Goal: Information Seeking & Learning: Learn about a topic

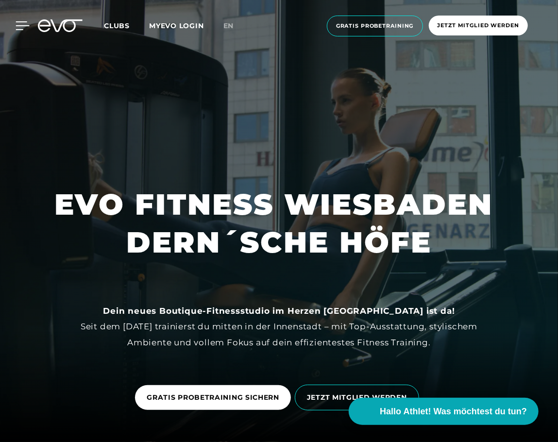
click at [19, 22] on icon at bounding box center [23, 25] width 14 height 9
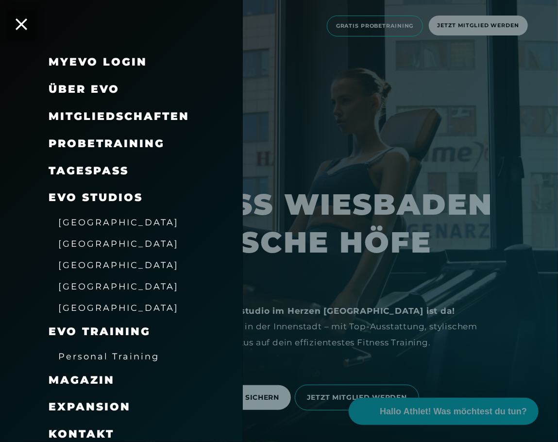
click at [113, 86] on span "Über EVO" at bounding box center [84, 89] width 71 height 13
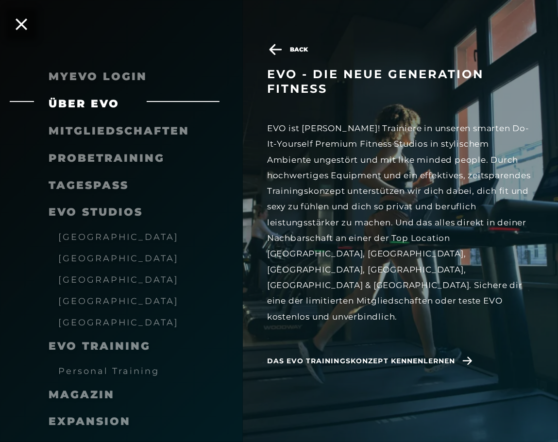
scroll to position [555, 0]
click at [232, 161] on div "Probetraining" at bounding box center [121, 158] width 243 height 27
click at [355, 167] on div "EVO ist [PERSON_NAME]! Trainiere in unseren smarten Do-It-Yourself Premium Fitn…" at bounding box center [400, 223] width 267 height 204
click at [100, 134] on span "Mitgliedschaften" at bounding box center [119, 130] width 141 height 13
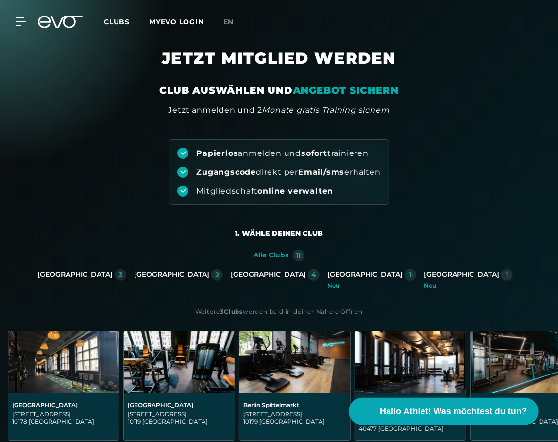
click at [424, 274] on div "[GEOGRAPHIC_DATA]" at bounding box center [461, 275] width 75 height 9
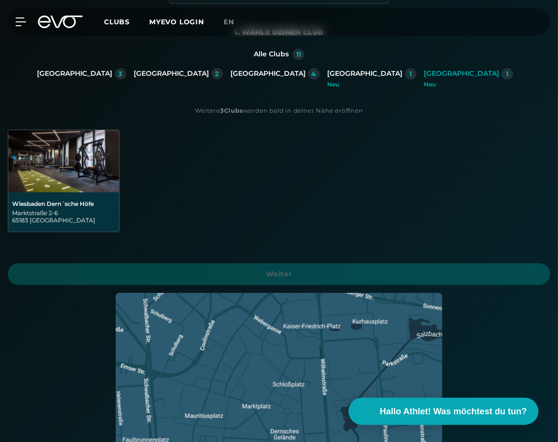
scroll to position [99, 0]
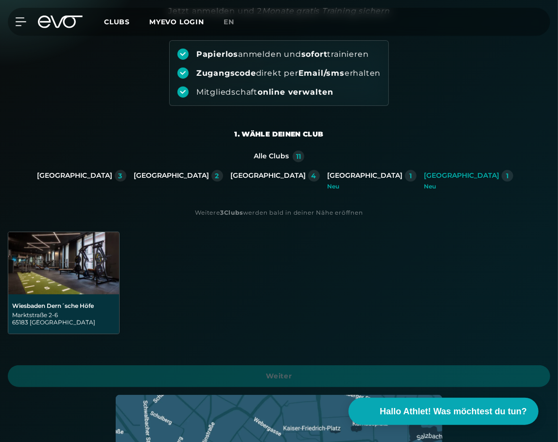
click at [235, 214] on strong "Clubs" at bounding box center [233, 212] width 19 height 7
click at [16, 264] on img at bounding box center [63, 263] width 111 height 62
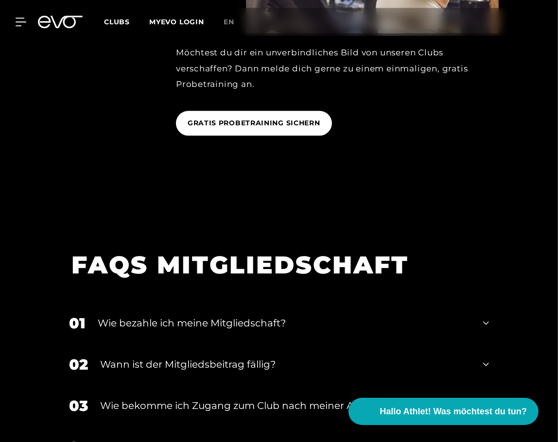
scroll to position [1280, 0]
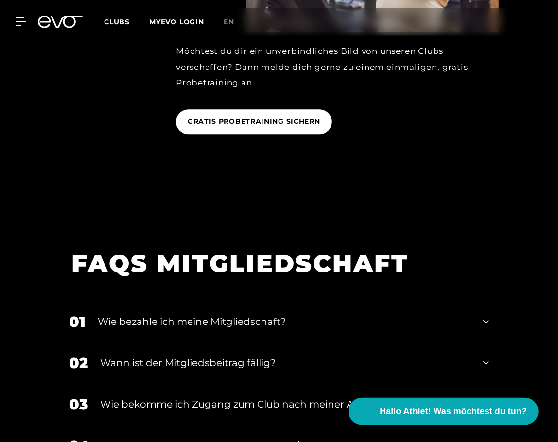
click at [471, 165] on div at bounding box center [279, 3] width 558 height 442
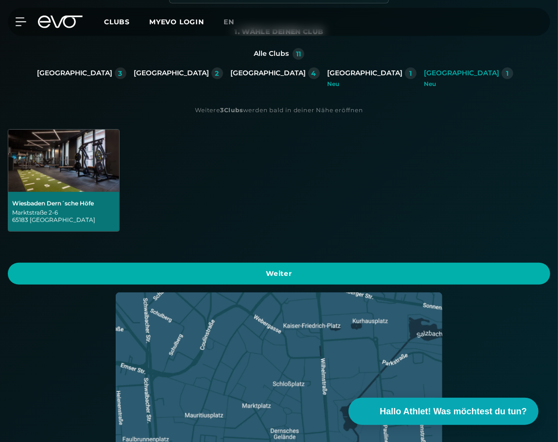
scroll to position [150, 0]
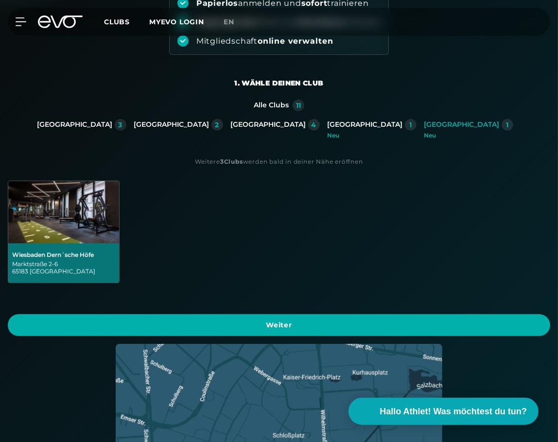
click at [66, 229] on img at bounding box center [63, 212] width 111 height 62
click at [343, 174] on div "Alle Clubs 11 [GEOGRAPHIC_DATA] 3 [GEOGRAPHIC_DATA] 2 [GEOGRAPHIC_DATA] 4 [GEOG…" at bounding box center [279, 385] width 558 height 571
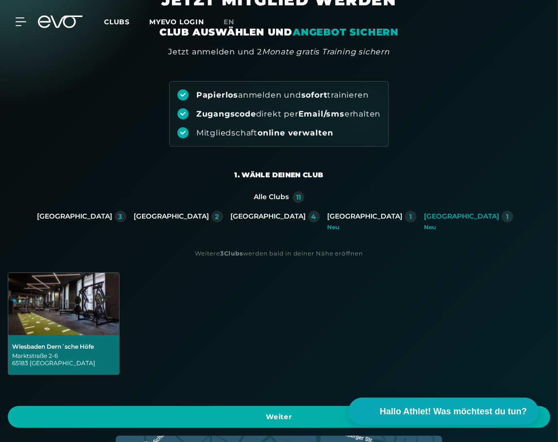
scroll to position [0, 0]
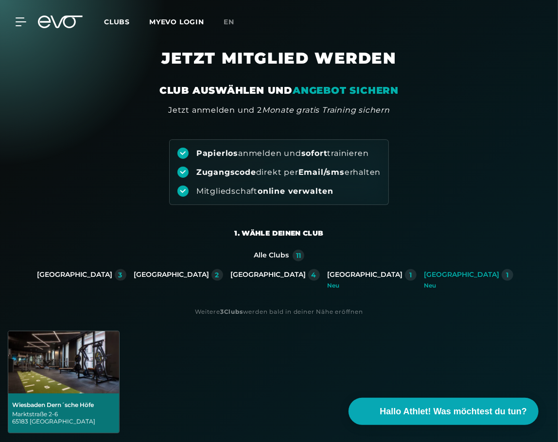
click at [166, 24] on link "MYEVO LOGIN" at bounding box center [176, 21] width 55 height 9
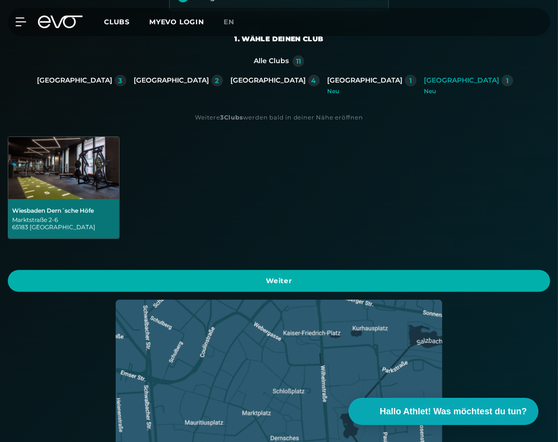
scroll to position [205, 0]
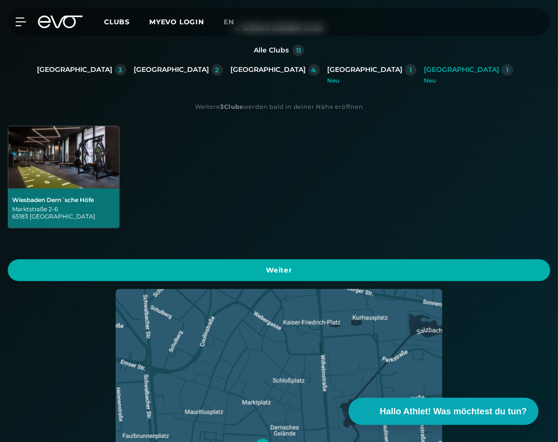
click at [300, 48] on div "11" at bounding box center [298, 50] width 5 height 7
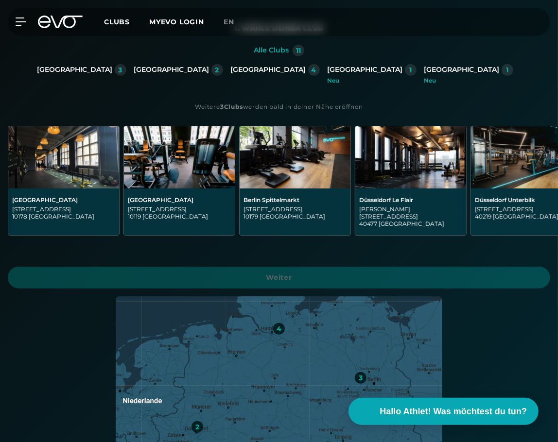
click at [196, 246] on div "[GEOGRAPHIC_DATA][STREET_ADDRESS][GEOGRAPHIC_DATA][GEOGRAPHIC_DATA][STREET_ADDR…" at bounding box center [279, 192] width 558 height 133
click at [388, 273] on span "Weiter" at bounding box center [278, 278] width 519 height 10
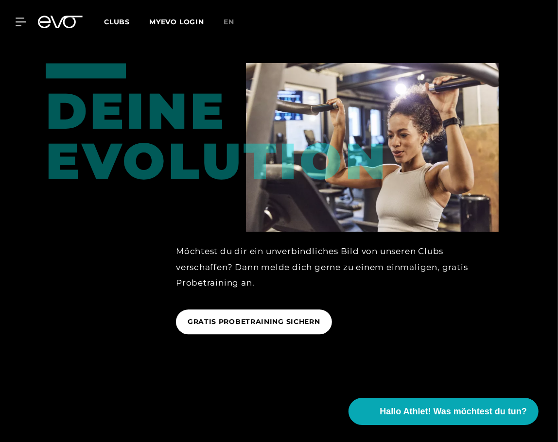
scroll to position [1180, 0]
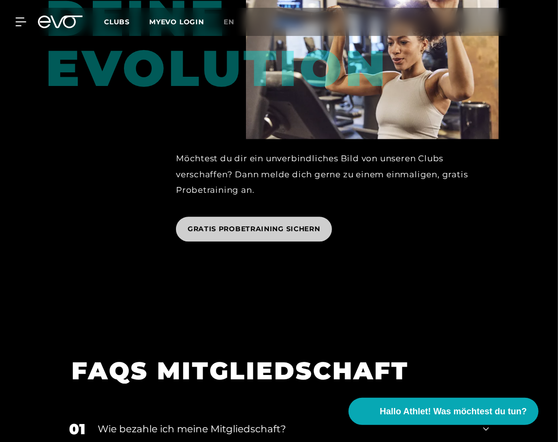
click at [260, 224] on span "GRATIS PROBETRAINING SICHERN" at bounding box center [254, 229] width 133 height 10
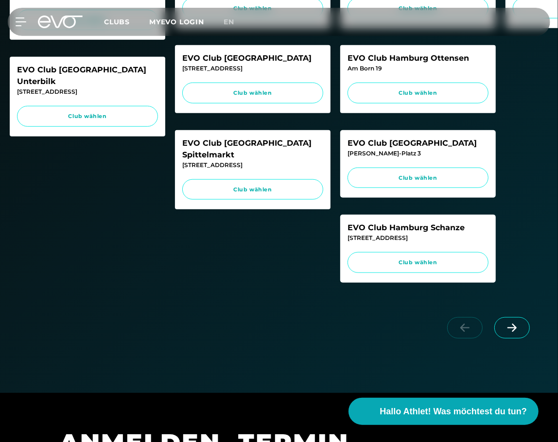
scroll to position [410, 0]
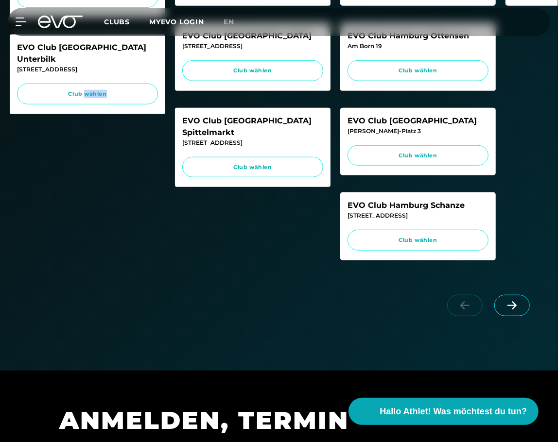
drag, startPoint x: 162, startPoint y: 195, endPoint x: 84, endPoint y: 185, distance: 78.4
click at [85, 185] on div "Düsseldorf EVO Club [GEOGRAPHIC_DATA] Le Flair [PERSON_NAME][STREET_ADDRESS] Cl…" at bounding box center [88, 57] width 156 height 440
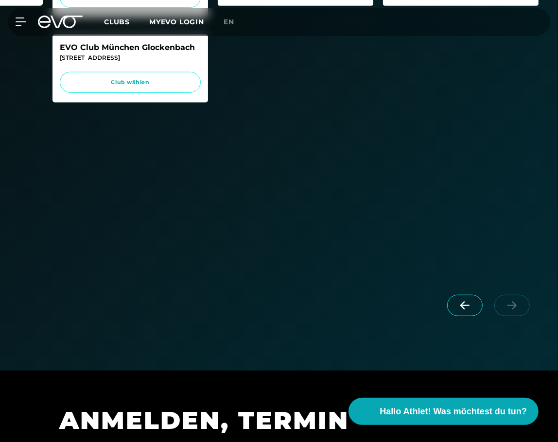
scroll to position [462, 0]
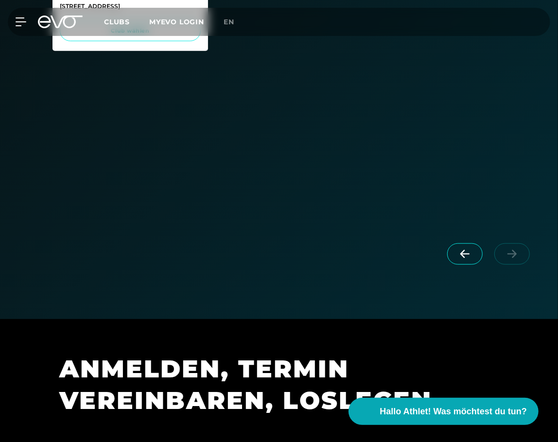
click at [460, 259] on icon at bounding box center [464, 254] width 17 height 9
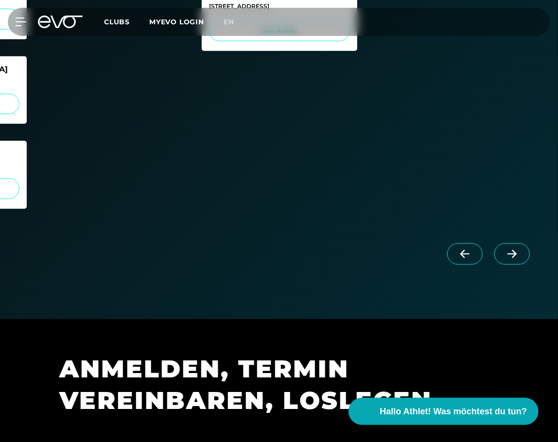
scroll to position [308, 0]
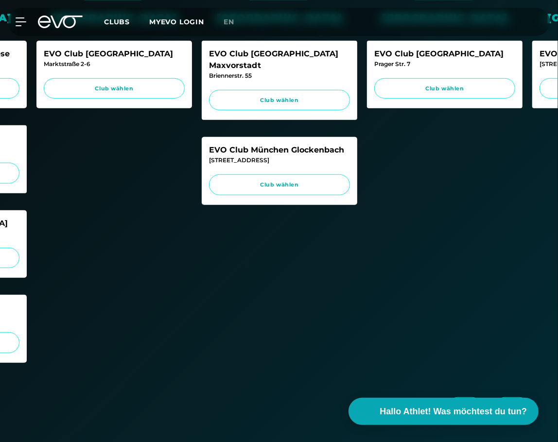
click at [122, 65] on div "Marktstraße 2-6" at bounding box center [114, 64] width 141 height 9
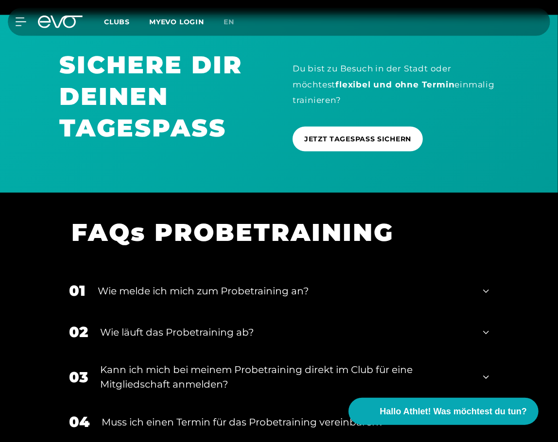
scroll to position [996, 0]
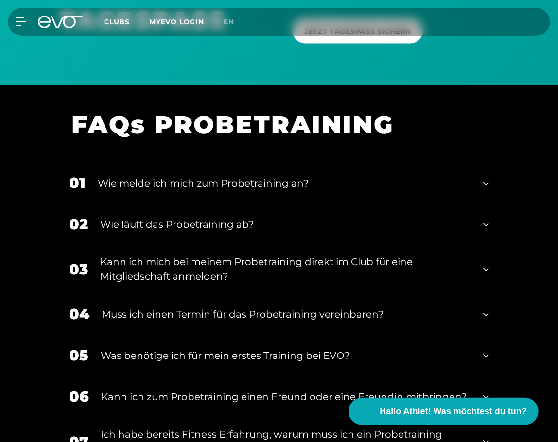
click at [214, 229] on div "Wie läuft das Probetraining ab?" at bounding box center [285, 225] width 371 height 15
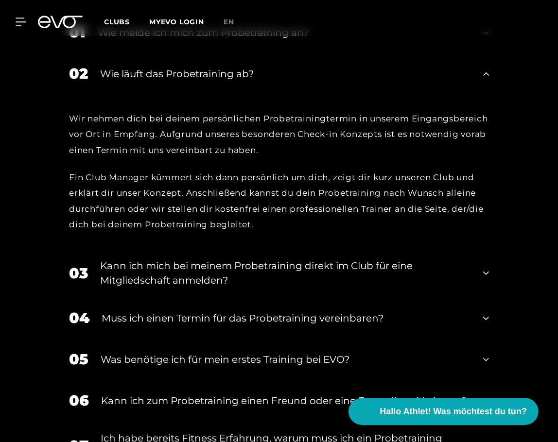
scroll to position [1201, 0]
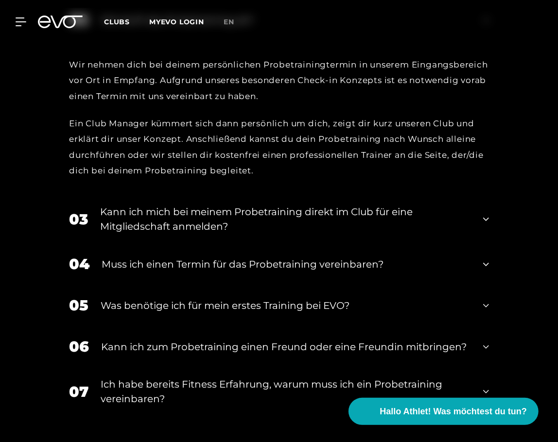
click at [490, 215] on div "03 Kann ich mich bei meinem Probetraining direkt im Club für eine Mitgliedschaf…" at bounding box center [278, 219] width 439 height 49
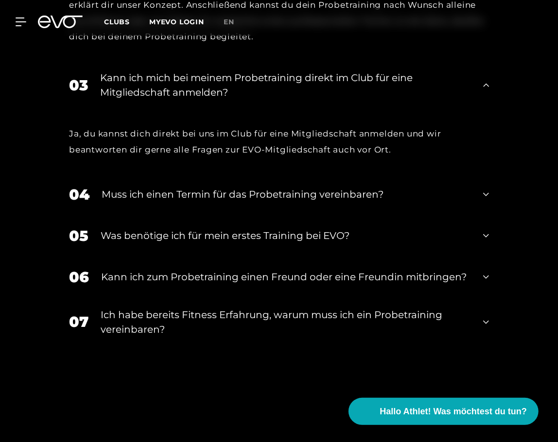
scroll to position [1406, 0]
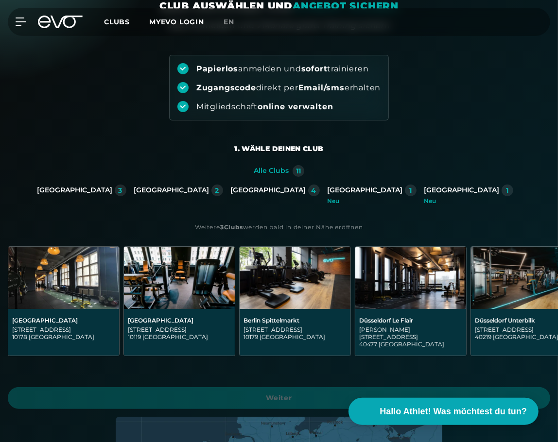
scroll to position [103, 0]
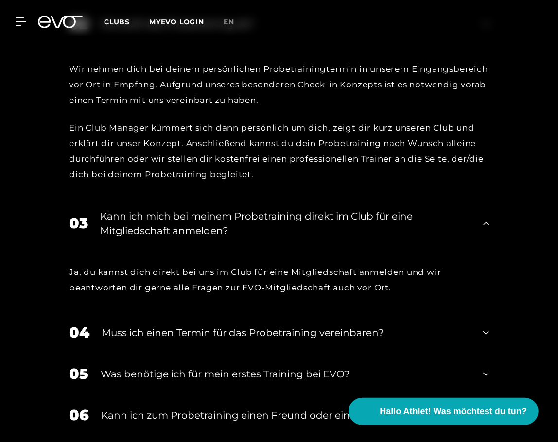
scroll to position [1437, 0]
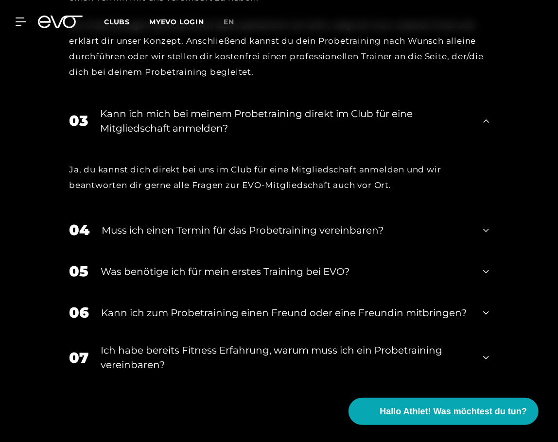
click at [483, 274] on icon at bounding box center [486, 271] width 6 height 3
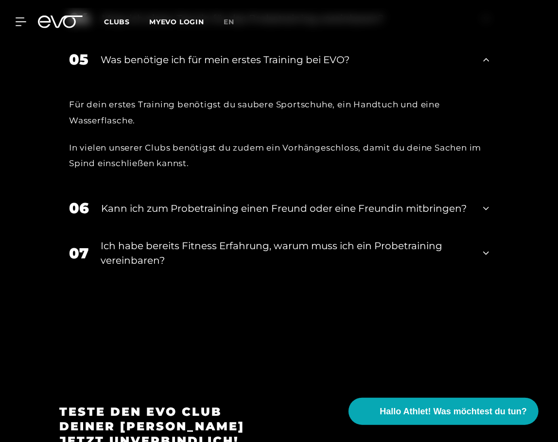
scroll to position [1693, 0]
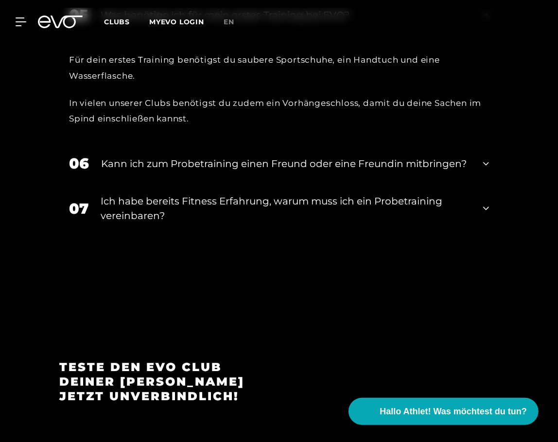
click at [483, 170] on icon at bounding box center [486, 164] width 6 height 12
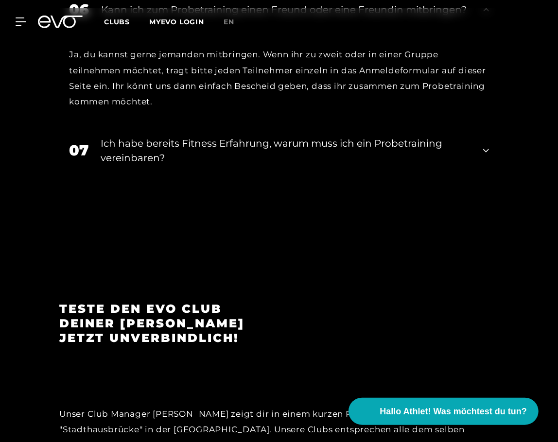
scroll to position [1847, 0]
click at [483, 156] on icon at bounding box center [486, 151] width 6 height 12
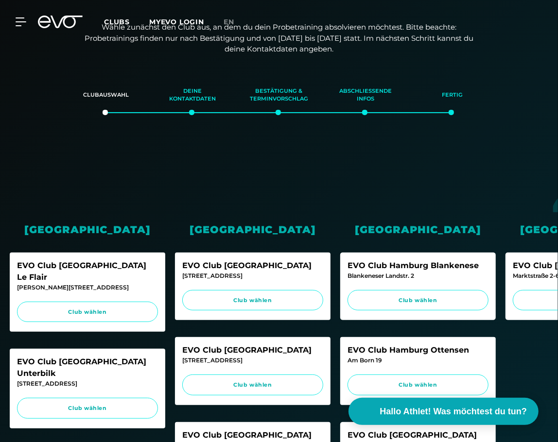
scroll to position [0, 0]
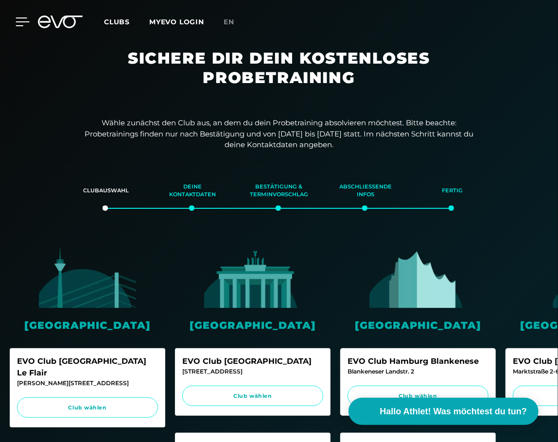
click at [17, 26] on icon at bounding box center [23, 22] width 14 height 8
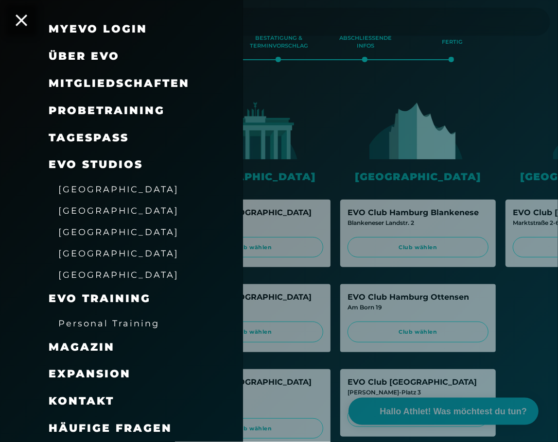
scroll to position [154, 0]
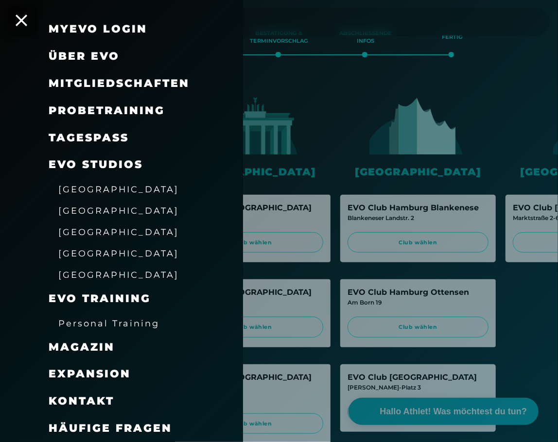
click at [99, 300] on span "EVO Training" at bounding box center [100, 298] width 102 height 13
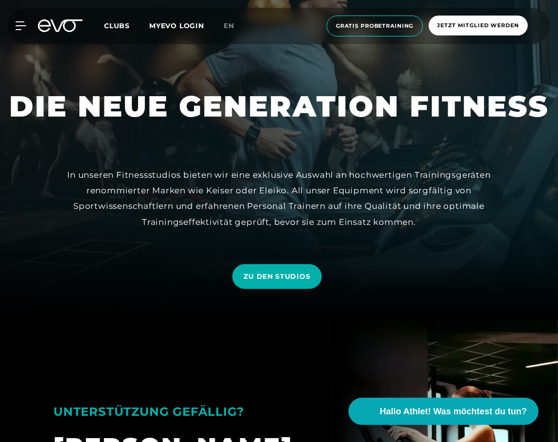
scroll to position [154, 0]
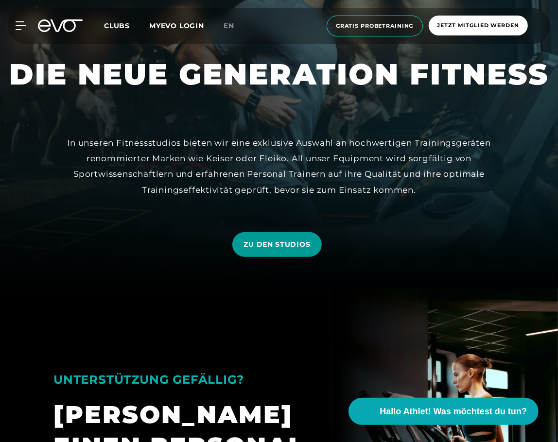
click at [279, 246] on span "ZU DEN STUDIOS" at bounding box center [277, 245] width 67 height 10
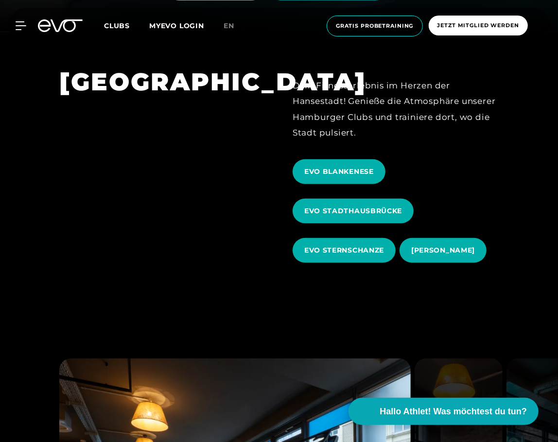
scroll to position [154, 0]
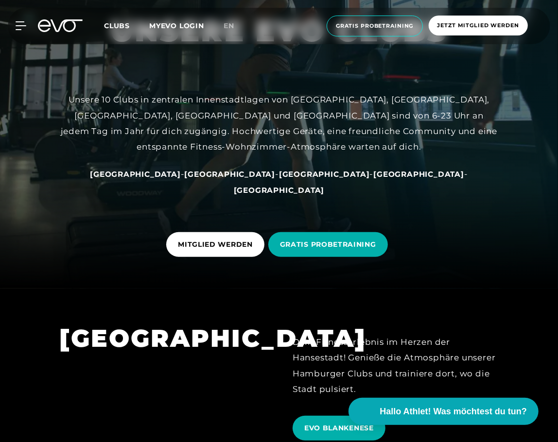
click at [286, 77] on div at bounding box center [279, 67] width 558 height 442
click at [506, 81] on div at bounding box center [279, 67] width 558 height 442
